Goal: Information Seeking & Learning: Find specific page/section

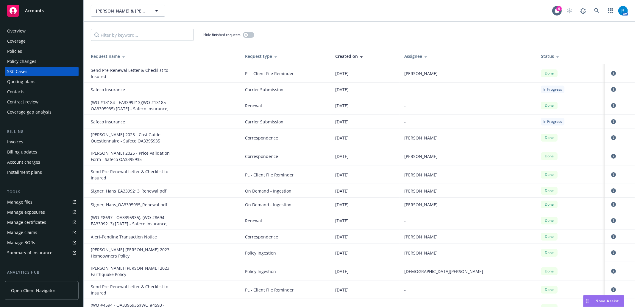
click at [319, 8] on div "Gloria Mc Gill & Hans Signer Gloria Mc Gill & Hans Signer" at bounding box center [321, 11] width 461 height 12
click at [599, 7] on link at bounding box center [597, 11] width 12 height 12
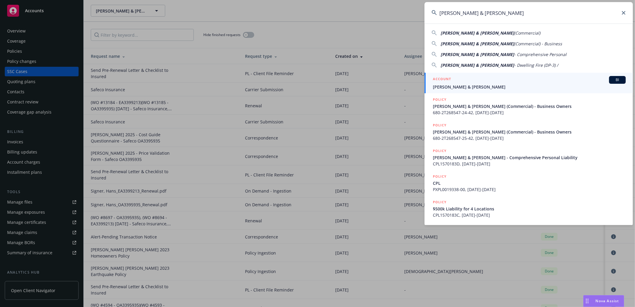
type input "[PERSON_NAME] & [PERSON_NAME]"
click at [489, 88] on span "[PERSON_NAME] & [PERSON_NAME]" at bounding box center [529, 87] width 193 height 6
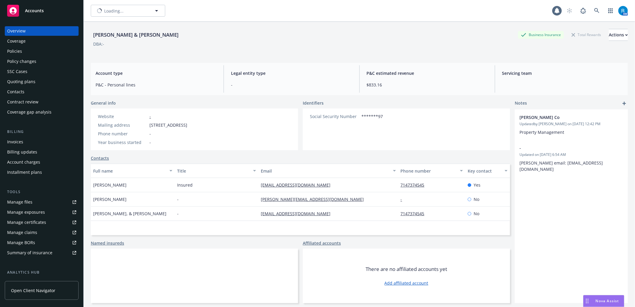
click at [26, 51] on div "Policies" at bounding box center [41, 51] width 69 height 10
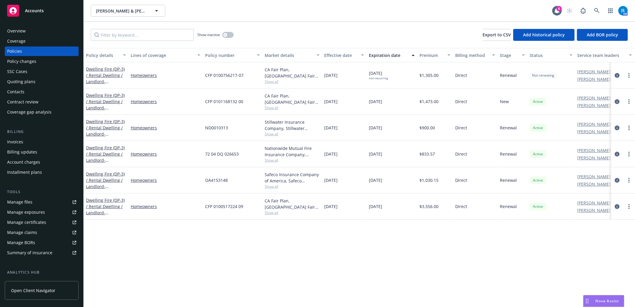
click at [29, 73] on div "SSC Cases" at bounding box center [41, 72] width 69 height 10
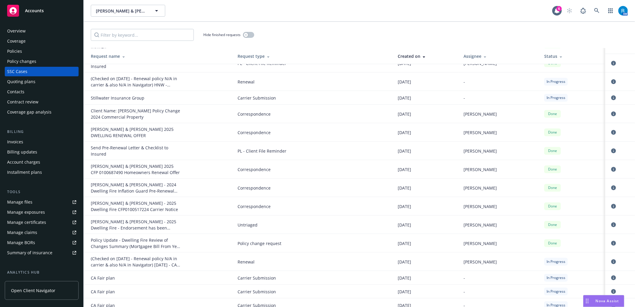
scroll to position [119, 0]
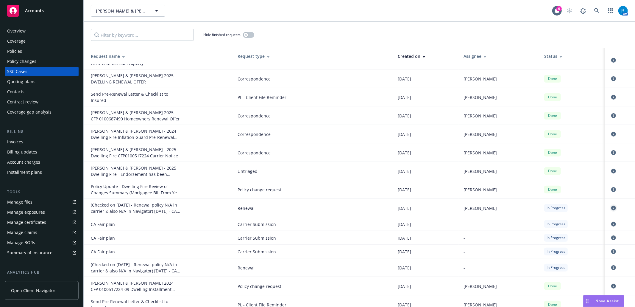
click at [611, 210] on icon "circleInformation" at bounding box center [613, 207] width 5 height 5
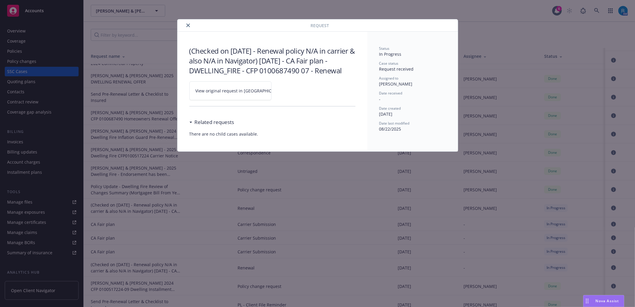
click at [265, 100] on link "View original request in [GEOGRAPHIC_DATA]" at bounding box center [230, 90] width 82 height 19
click at [188, 26] on icon "close" at bounding box center [188, 26] width 4 height 4
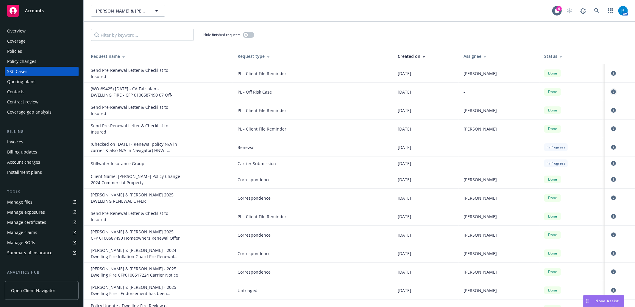
click at [611, 90] on icon "circleInformation" at bounding box center [613, 91] width 5 height 5
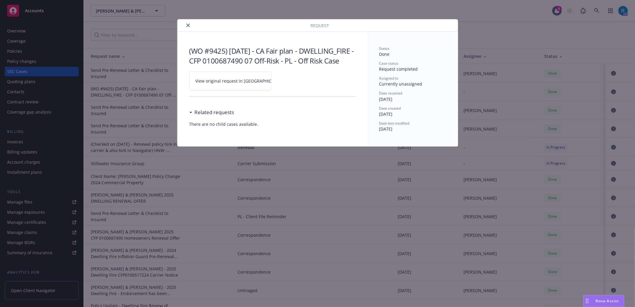
click at [289, 81] on icon at bounding box center [290, 80] width 2 height 2
click at [188, 24] on icon "close" at bounding box center [188, 26] width 4 height 4
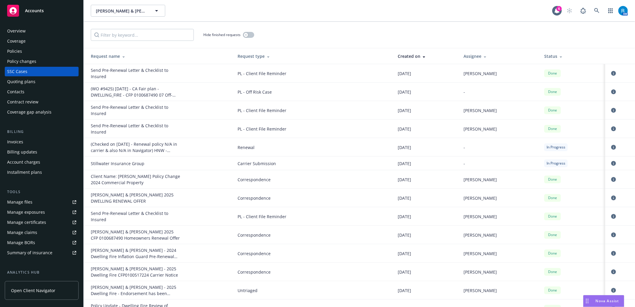
click at [591, 11] on div "AM" at bounding box center [596, 11] width 64 height 12
click at [598, 9] on icon at bounding box center [596, 10] width 5 height 5
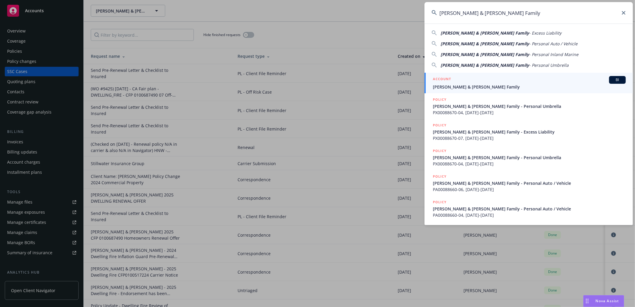
type input "Clements & Kallis Family"
click at [481, 85] on span "Clements & Kallis Family" at bounding box center [529, 87] width 193 height 6
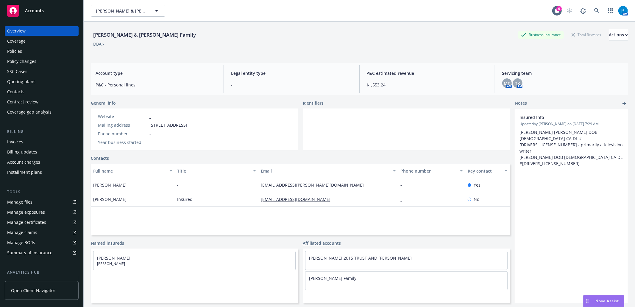
click at [32, 54] on div "Policies" at bounding box center [41, 51] width 69 height 10
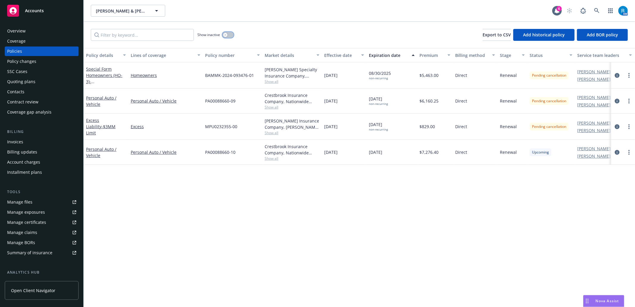
click at [227, 34] on icon "button" at bounding box center [225, 35] width 2 height 2
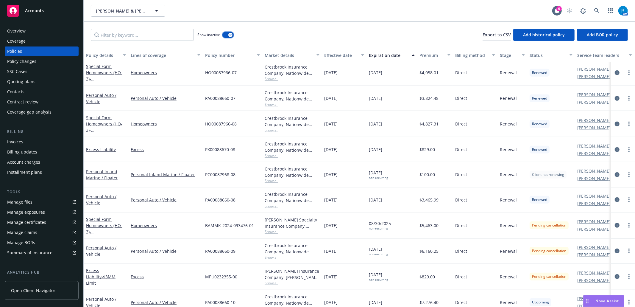
scroll to position [447, 0]
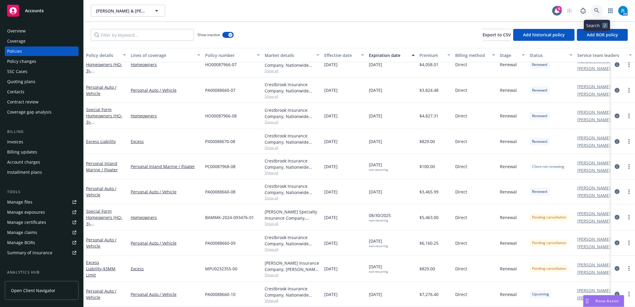
click at [600, 10] on link at bounding box center [597, 11] width 12 height 12
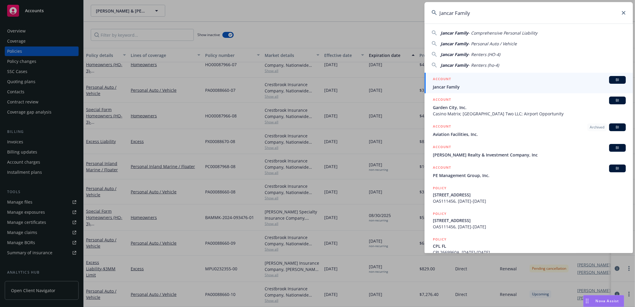
type input "Jancar Family"
click at [474, 82] on div "ACCOUNT BI" at bounding box center [529, 80] width 193 height 8
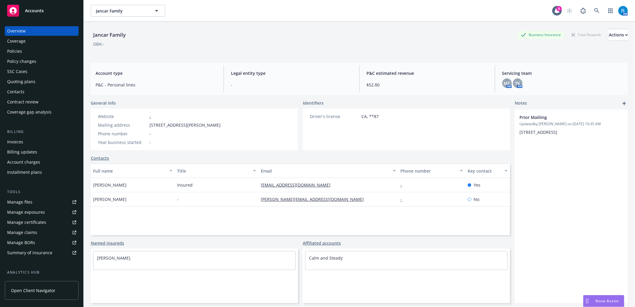
click at [26, 52] on div "Policies" at bounding box center [41, 51] width 69 height 10
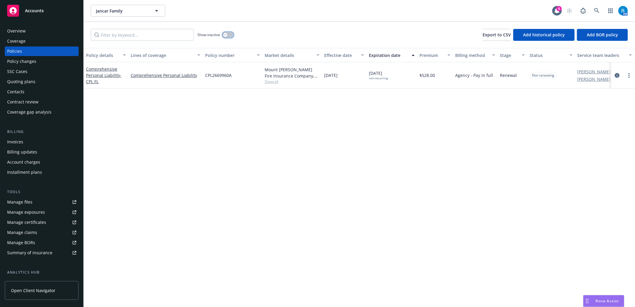
click at [230, 37] on button "button" at bounding box center [227, 35] width 11 height 6
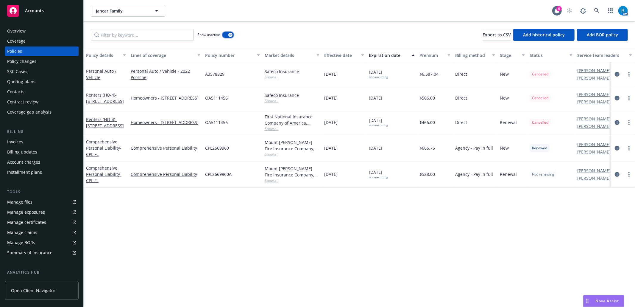
click at [224, 34] on button "button" at bounding box center [227, 35] width 11 height 6
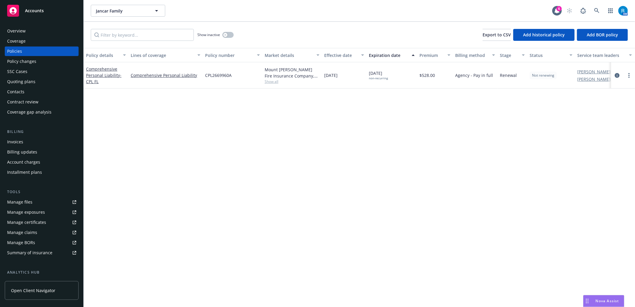
click at [28, 139] on div "Invoices" at bounding box center [41, 142] width 69 height 10
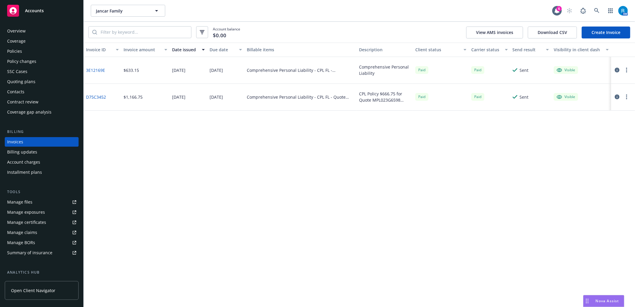
click at [26, 29] on div "Overview" at bounding box center [41, 31] width 69 height 10
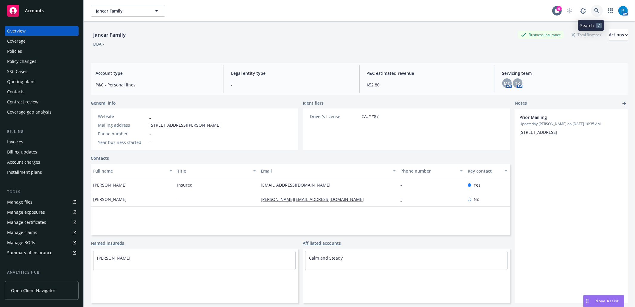
click at [595, 11] on link at bounding box center [597, 11] width 12 height 12
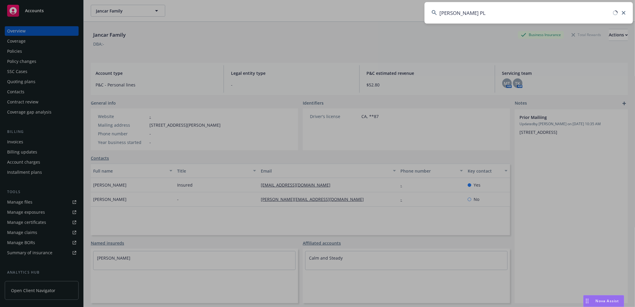
type input "Joseph J Wolosz PL"
click at [625, 11] on icon at bounding box center [624, 13] width 4 height 4
click at [570, 13] on input at bounding box center [529, 12] width 208 height 21
paste input "Joseph J Wolosz PL"
type input "Joseph J Wolosz PL"
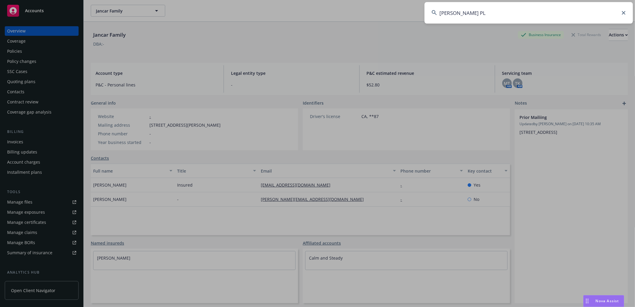
drag, startPoint x: 576, startPoint y: 5, endPoint x: 572, endPoint y: 8, distance: 5.4
click at [576, 5] on input "Joseph J Wolosz PL" at bounding box center [529, 12] width 208 height 21
drag, startPoint x: 526, startPoint y: 15, endPoint x: 396, endPoint y: 15, distance: 130.4
click at [396, 15] on div "Joseph J Wolosz PL" at bounding box center [317, 153] width 635 height 307
click at [624, 12] on icon at bounding box center [624, 13] width 4 height 4
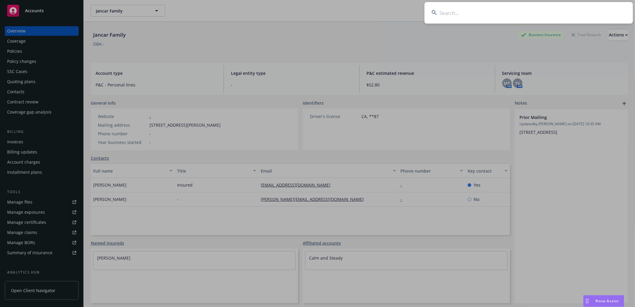
click at [577, 13] on input at bounding box center [529, 12] width 208 height 21
paste input "Joseph J Wolosz PL"
type input "Joseph J Wolosz"
click at [623, 12] on icon at bounding box center [624, 13] width 4 height 4
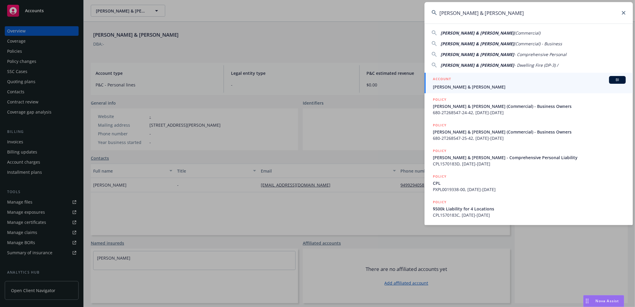
type input "[PERSON_NAME] & [PERSON_NAME]"
click at [462, 83] on div "ACCOUNT BI" at bounding box center [529, 80] width 193 height 8
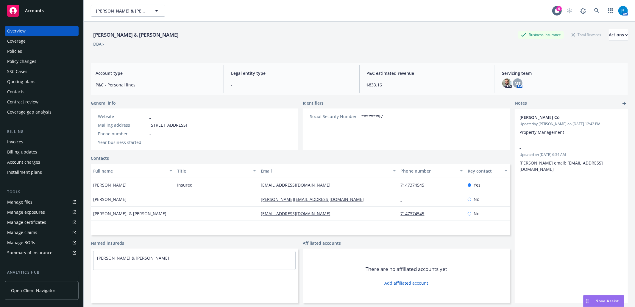
click at [27, 52] on div "Policies" at bounding box center [41, 51] width 69 height 10
click at [20, 77] on div "Quoting plans" at bounding box center [21, 82] width 28 height 10
click at [21, 71] on div "SSC Cases" at bounding box center [17, 72] width 20 height 10
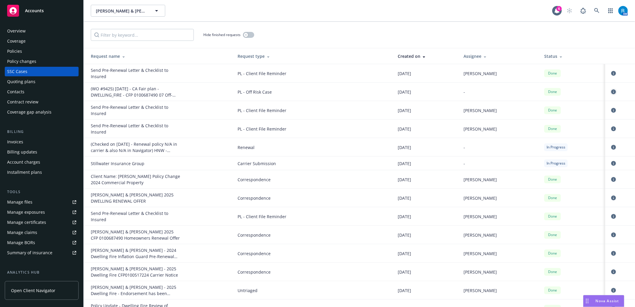
click at [611, 92] on icon "circleInformation" at bounding box center [613, 91] width 5 height 5
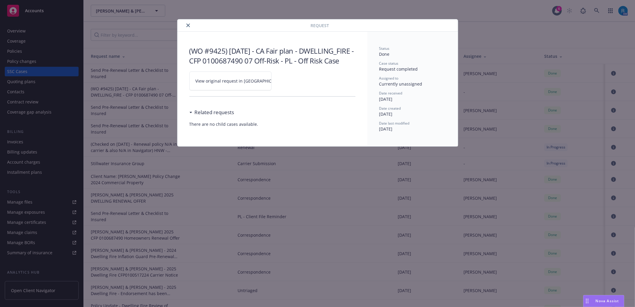
click at [288, 83] on icon at bounding box center [290, 81] width 4 height 4
click at [187, 24] on icon "close" at bounding box center [188, 26] width 4 height 4
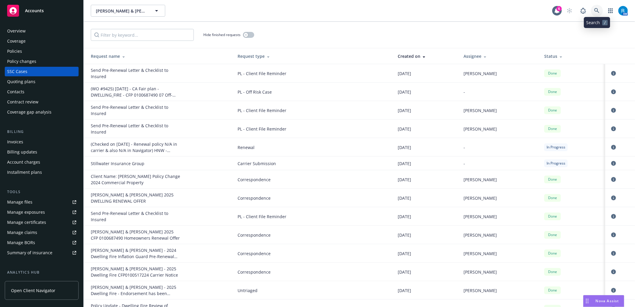
click at [599, 12] on icon at bounding box center [596, 10] width 5 height 5
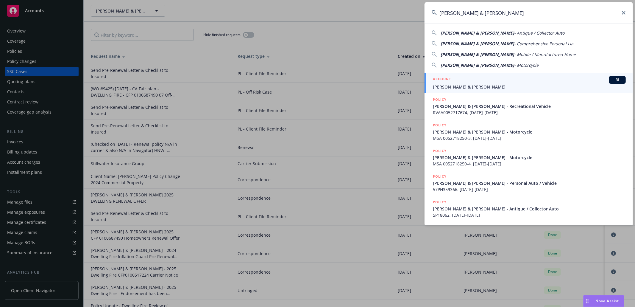
type input "[PERSON_NAME] & [PERSON_NAME]"
click at [480, 86] on span "[PERSON_NAME] & [PERSON_NAME]" at bounding box center [529, 87] width 193 height 6
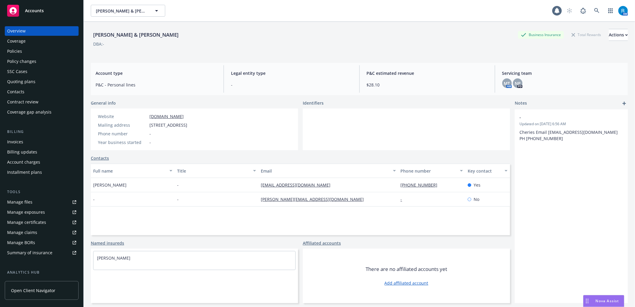
click at [20, 51] on div "Policies" at bounding box center [14, 51] width 15 height 10
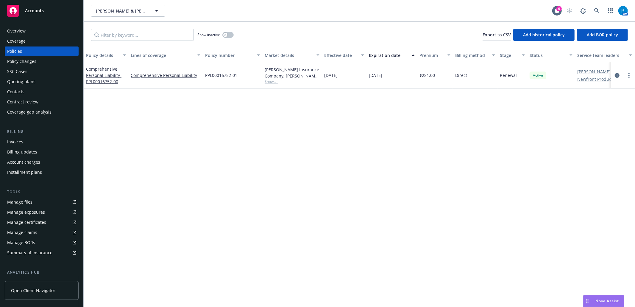
click at [29, 31] on div "Overview" at bounding box center [41, 31] width 69 height 10
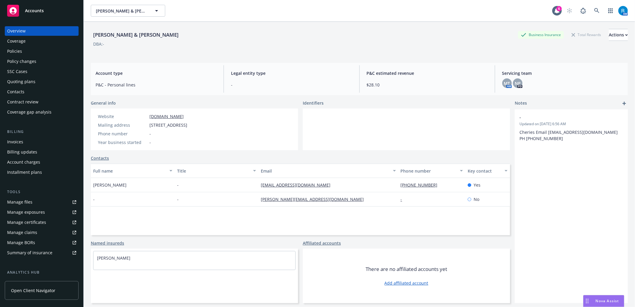
click at [22, 52] on div "Policies" at bounding box center [41, 51] width 69 height 10
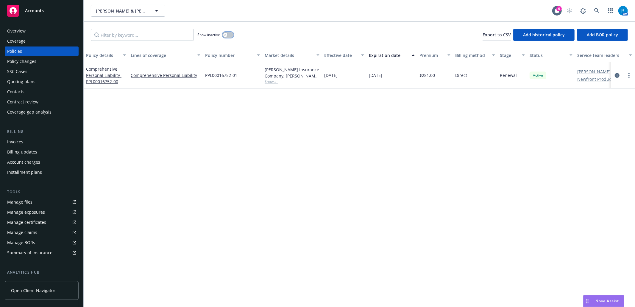
click at [228, 35] on button "button" at bounding box center [227, 35] width 11 height 6
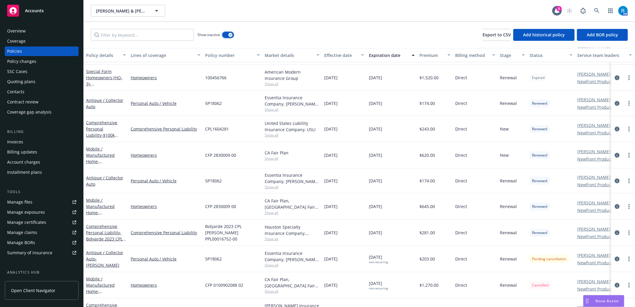
scroll to position [428, 0]
click at [30, 35] on div "Overview" at bounding box center [41, 31] width 69 height 10
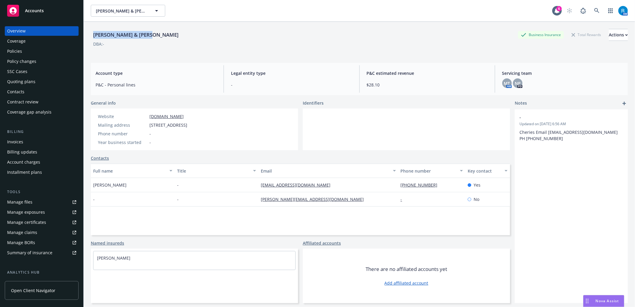
drag, startPoint x: 159, startPoint y: 32, endPoint x: 85, endPoint y: 36, distance: 74.0
click at [85, 36] on div "[PERSON_NAME] & [PERSON_NAME] Business Insurance Total Rewards Actions DBA: - A…" at bounding box center [359, 175] width 551 height 307
copy div "[PERSON_NAME] & [PERSON_NAME]"
click at [13, 53] on div "Policies" at bounding box center [14, 51] width 15 height 10
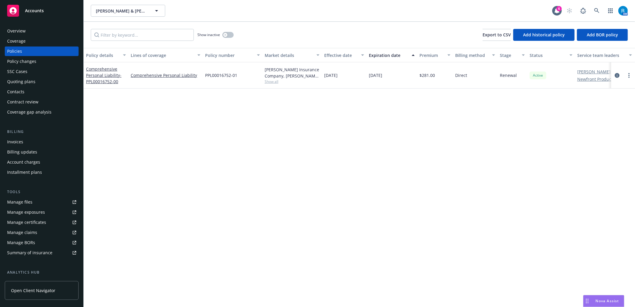
click at [230, 39] on div "Show inactive" at bounding box center [215, 35] width 36 height 12
click at [229, 35] on button "button" at bounding box center [227, 35] width 11 height 6
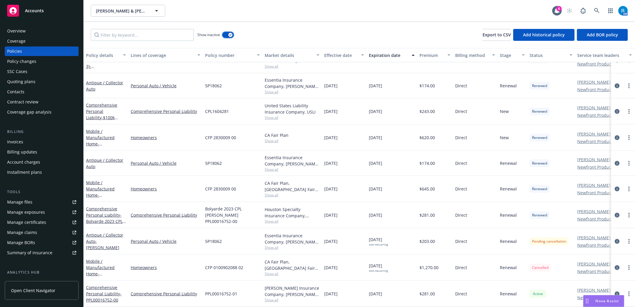
scroll to position [451, 0]
click at [596, 9] on icon at bounding box center [596, 10] width 5 height 5
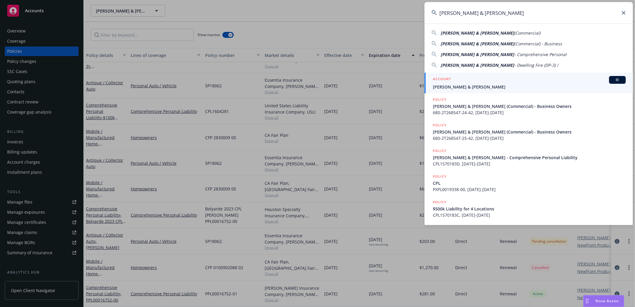
type input "[PERSON_NAME] & [PERSON_NAME]"
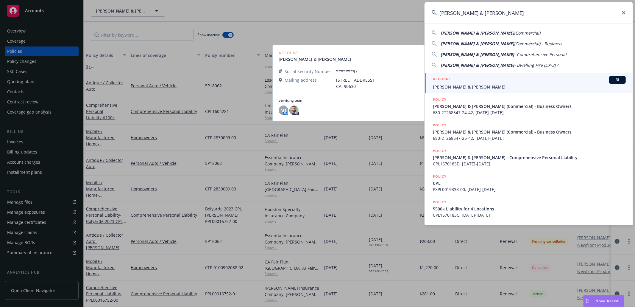
click at [489, 84] on span "[PERSON_NAME] & [PERSON_NAME]" at bounding box center [529, 87] width 193 height 6
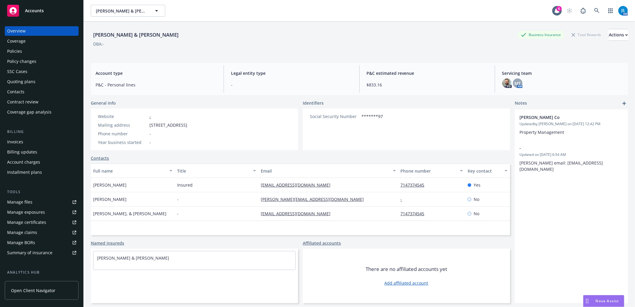
click at [24, 52] on div "Policies" at bounding box center [41, 51] width 69 height 10
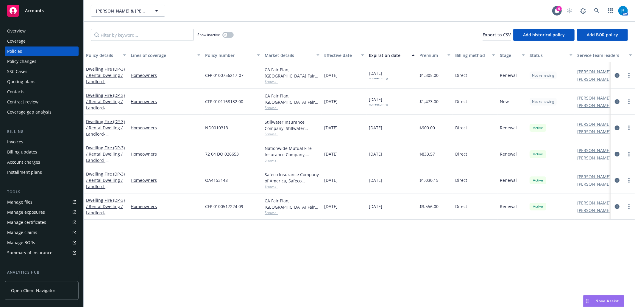
click at [27, 74] on div "SSC Cases" at bounding box center [41, 72] width 69 height 10
